Goal: Navigation & Orientation: Understand site structure

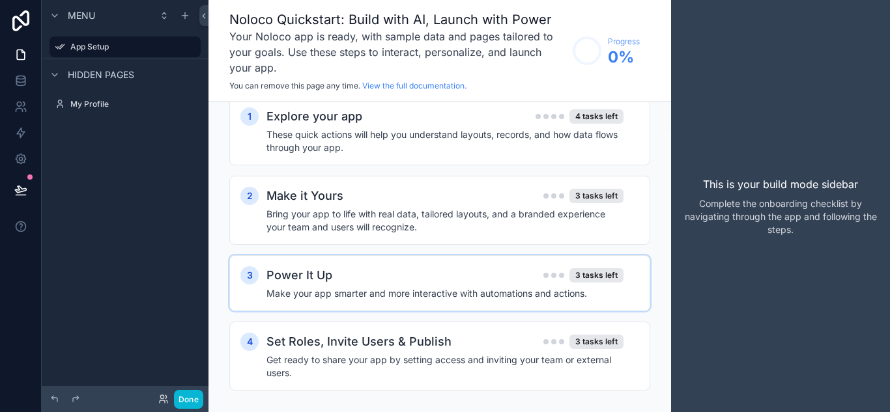
scroll to position [31, 0]
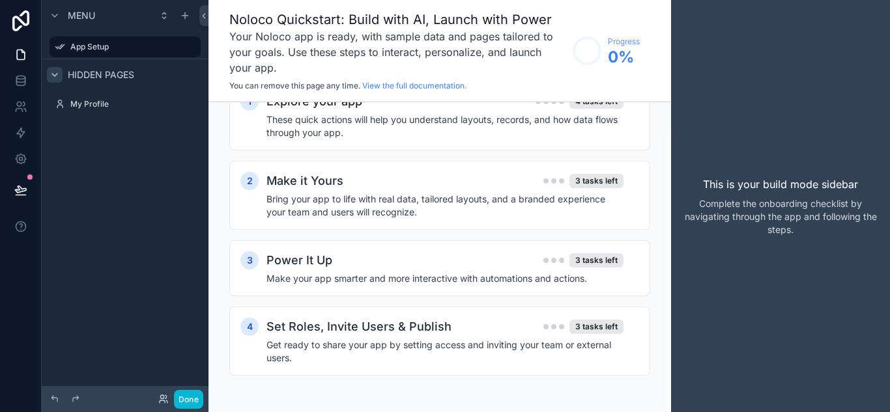
click at [61, 74] on div "scrollable content" at bounding box center [55, 75] width 16 height 16
click at [86, 72] on span "Hidden pages" at bounding box center [101, 74] width 66 height 13
click at [21, 79] on icon at bounding box center [20, 77] width 8 height 3
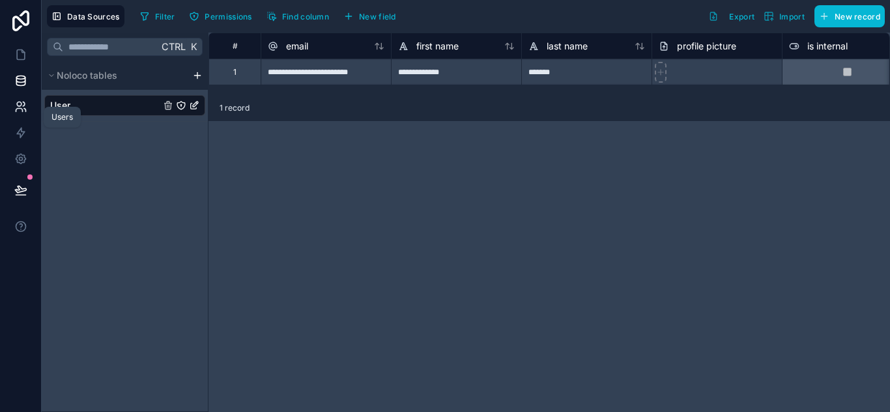
click at [25, 109] on icon at bounding box center [20, 106] width 13 height 13
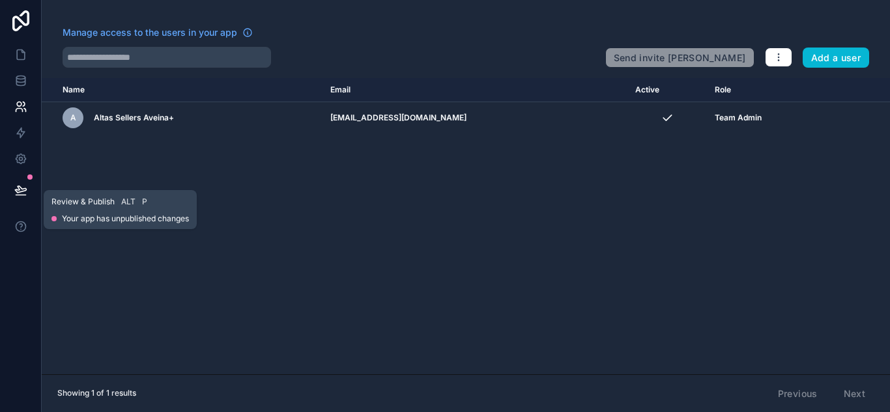
click at [27, 184] on button at bounding box center [21, 190] width 29 height 36
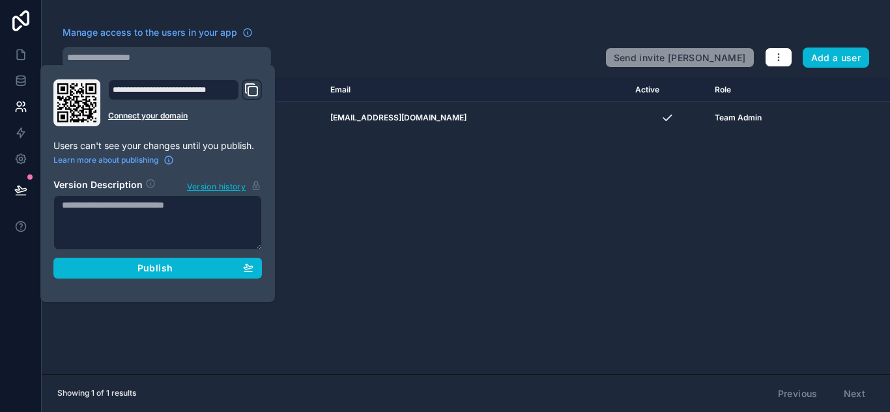
click at [384, 201] on div "Name Email Active Role [DOMAIN_NAME] A Altas Sellers Aveina+ [EMAIL_ADDRESS][DO…" at bounding box center [466, 226] width 848 height 296
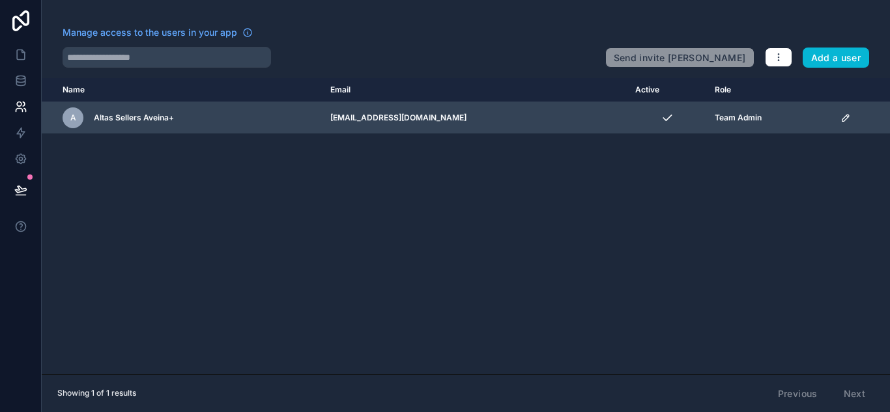
click at [159, 111] on div "A Altas Sellers Aveina+" at bounding box center [189, 117] width 252 height 21
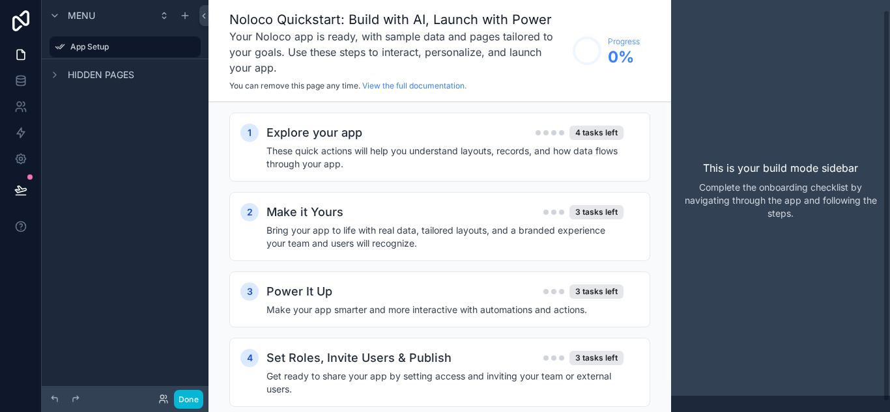
scroll to position [21, 0]
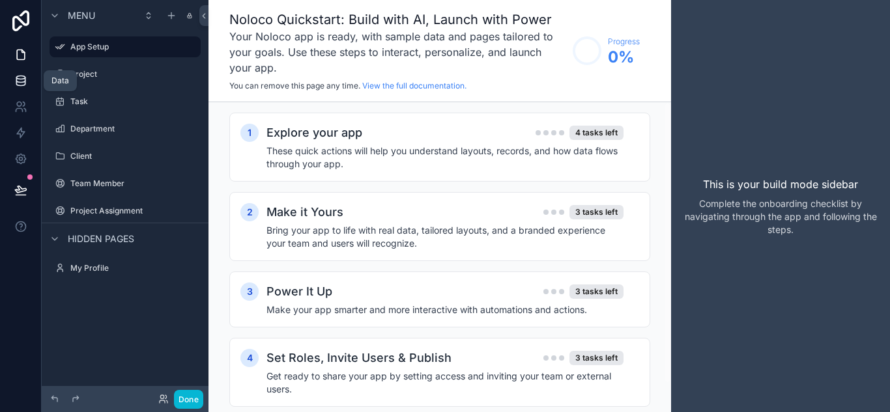
click at [13, 86] on link at bounding box center [20, 81] width 41 height 26
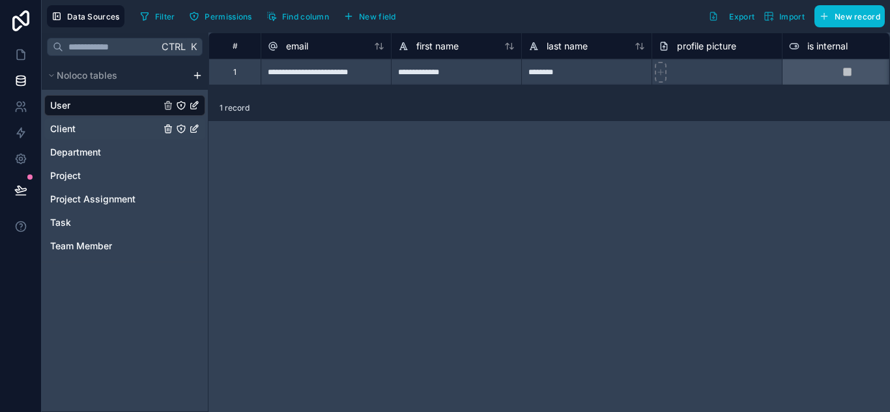
click at [140, 126] on div "Client" at bounding box center [124, 129] width 161 height 21
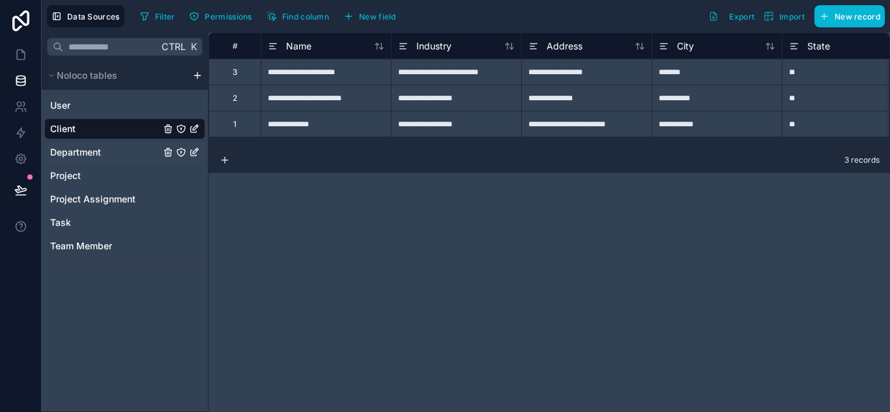
click at [115, 149] on div "Department" at bounding box center [124, 152] width 161 height 21
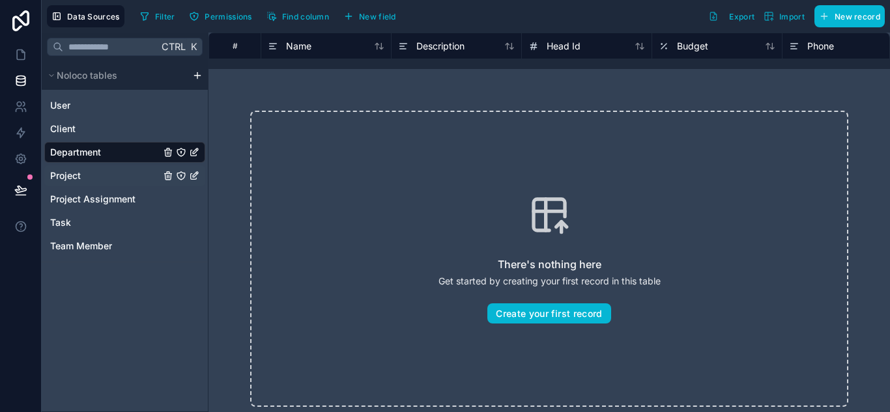
click at [78, 180] on span "Project" at bounding box center [65, 175] width 31 height 13
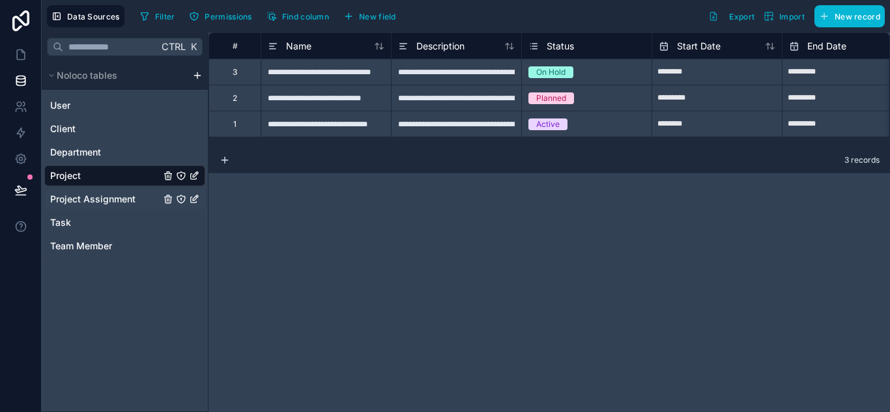
click at [107, 200] on span "Project Assignment" at bounding box center [92, 199] width 85 height 13
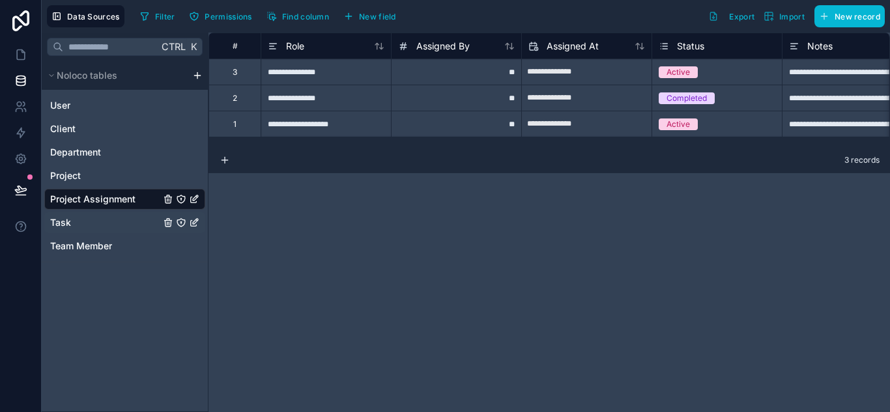
click at [123, 223] on div "Task" at bounding box center [124, 222] width 161 height 21
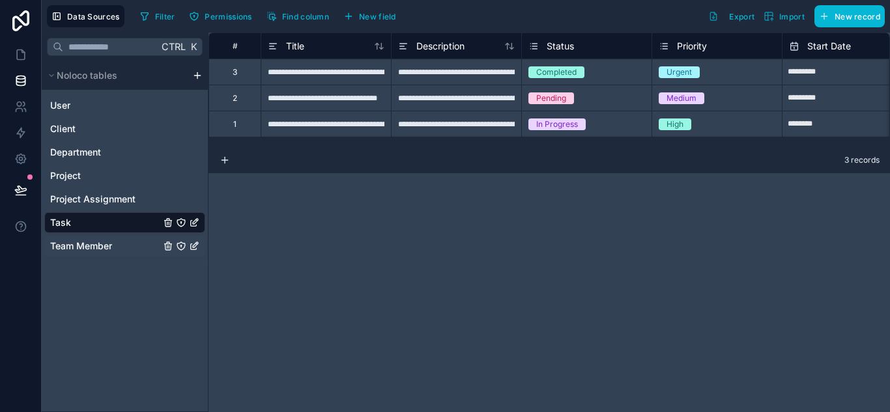
click at [118, 253] on div "Team Member" at bounding box center [124, 246] width 161 height 21
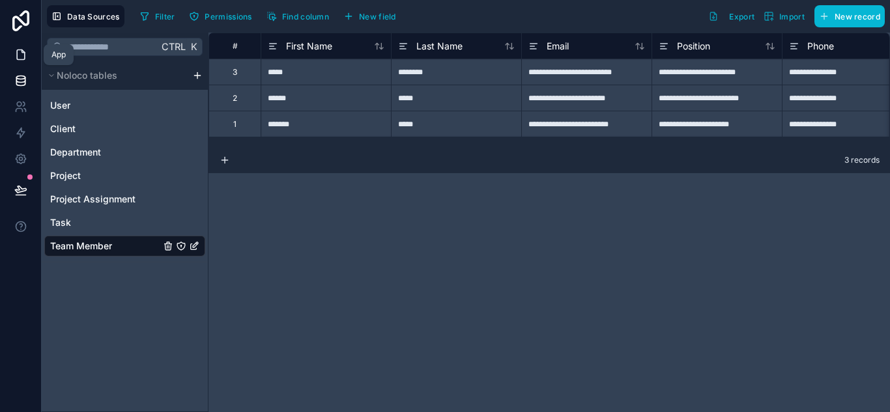
click at [19, 53] on icon at bounding box center [20, 54] width 13 height 13
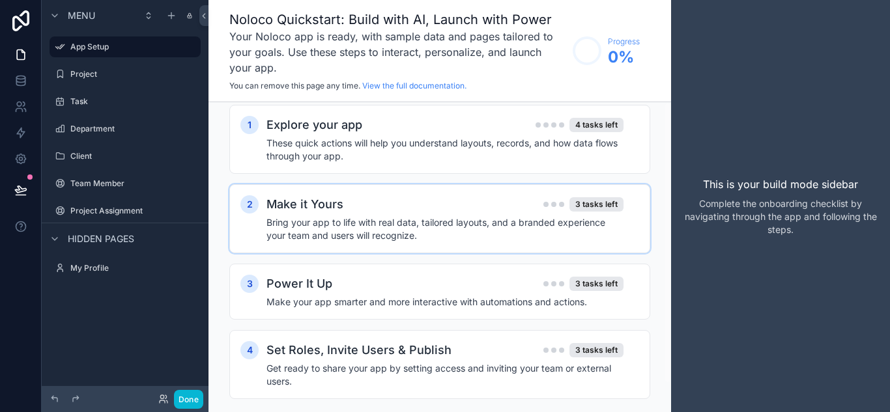
scroll to position [31, 0]
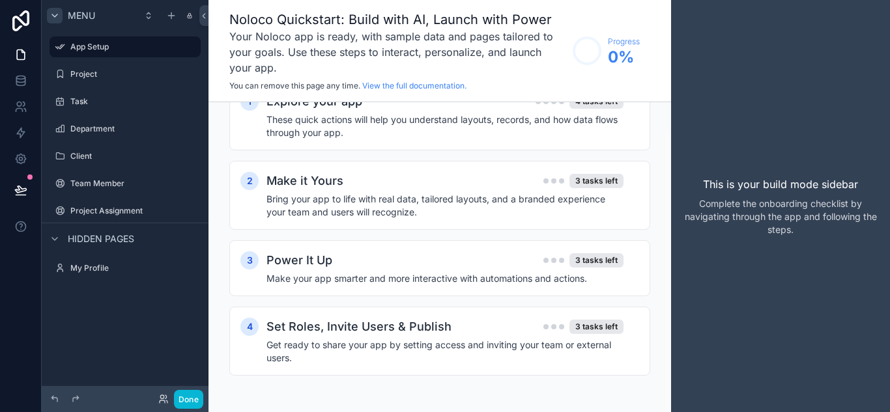
click at [55, 14] on icon "scrollable content" at bounding box center [55, 15] width 10 height 10
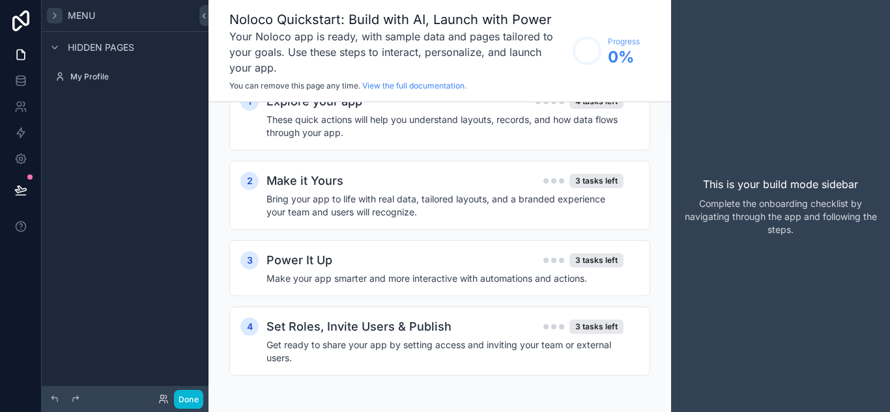
click at [55, 14] on icon "scrollable content" at bounding box center [55, 15] width 10 height 10
